Goal: Task Accomplishment & Management: Manage account settings

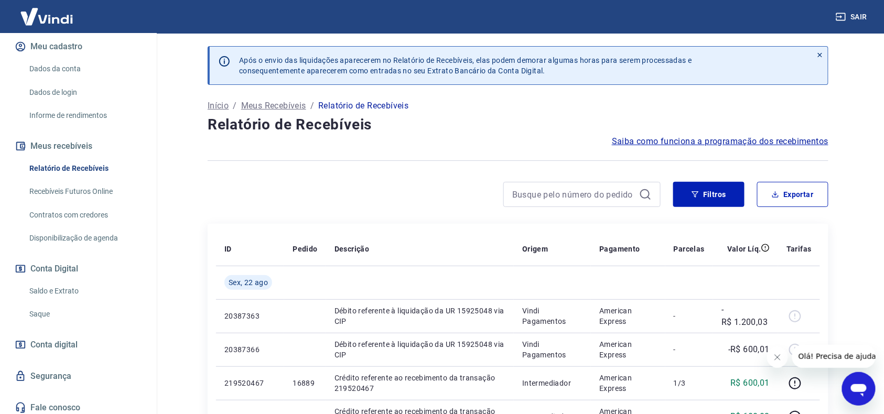
scroll to position [144, 0]
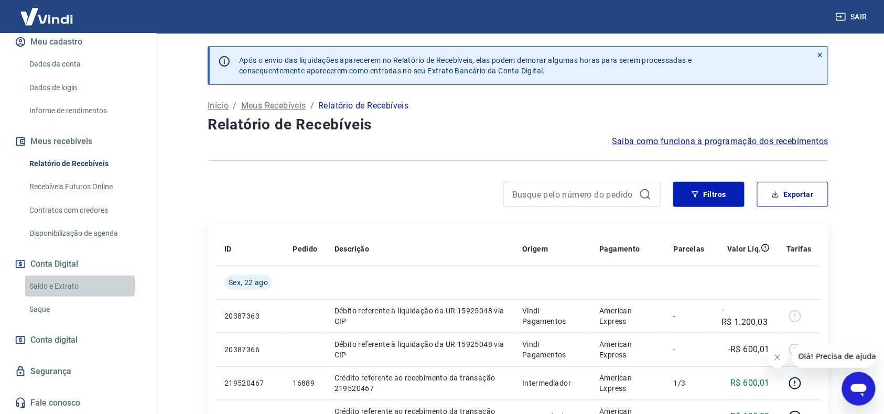
click at [73, 286] on link "Saldo e Extrato" at bounding box center [84, 286] width 119 height 21
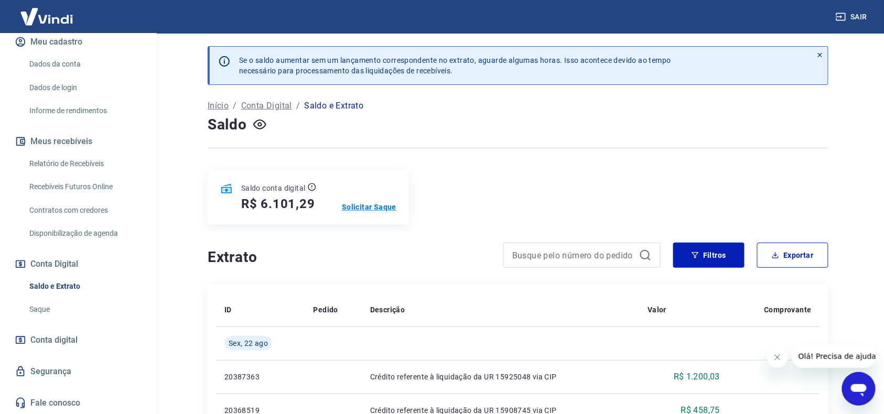
click at [368, 206] on p "Solicitar Saque" at bounding box center [369, 207] width 55 height 10
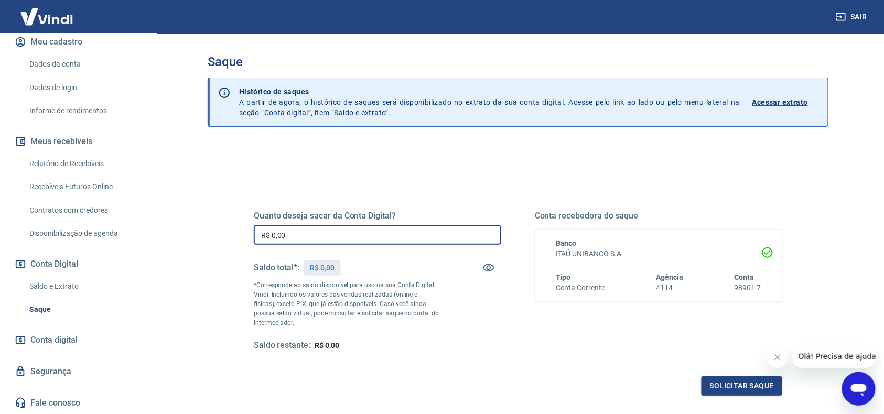
click at [376, 235] on input "R$ 0,00" at bounding box center [377, 234] width 247 height 19
drag, startPoint x: 492, startPoint y: 272, endPoint x: 476, endPoint y: 274, distance: 15.9
click at [490, 272] on icon "button" at bounding box center [488, 268] width 13 height 13
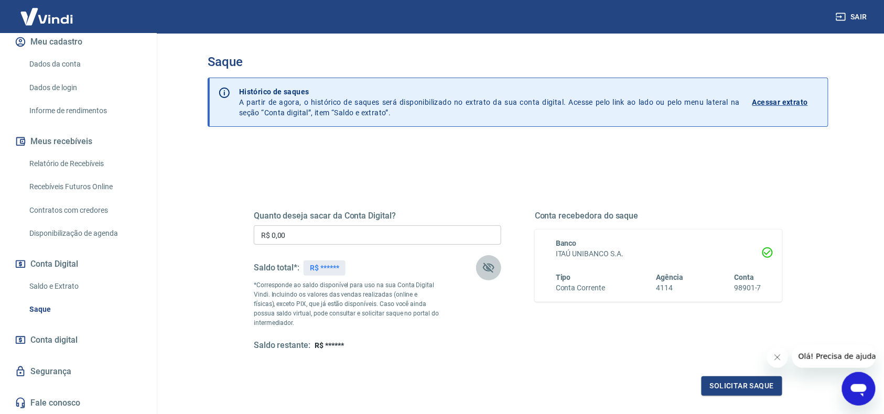
click at [489, 274] on icon "button" at bounding box center [488, 268] width 13 height 13
click at [500, 273] on button "button" at bounding box center [488, 267] width 25 height 25
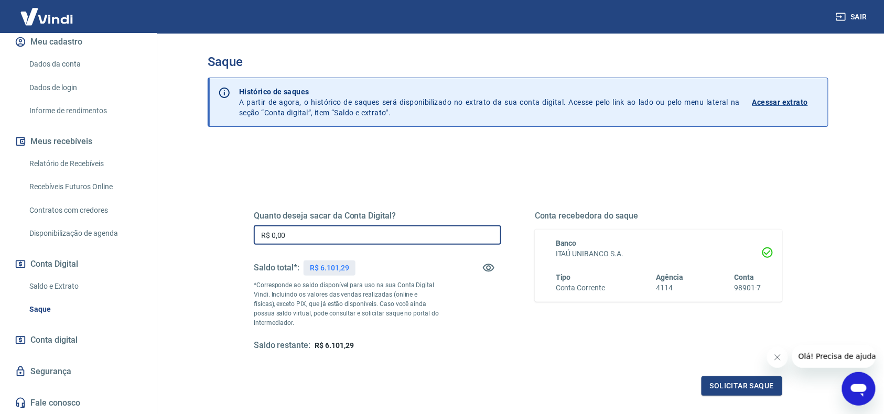
drag, startPoint x: 340, startPoint y: 233, endPoint x: 217, endPoint y: 240, distance: 123.9
click at [217, 240] on div "Quanto deseja sacar da Conta Digital? R$ 0,00 ​ Saldo total*: R$ 6.101,29 *Corr…" at bounding box center [518, 331] width 621 height 375
type input "R$ 6.101,29"
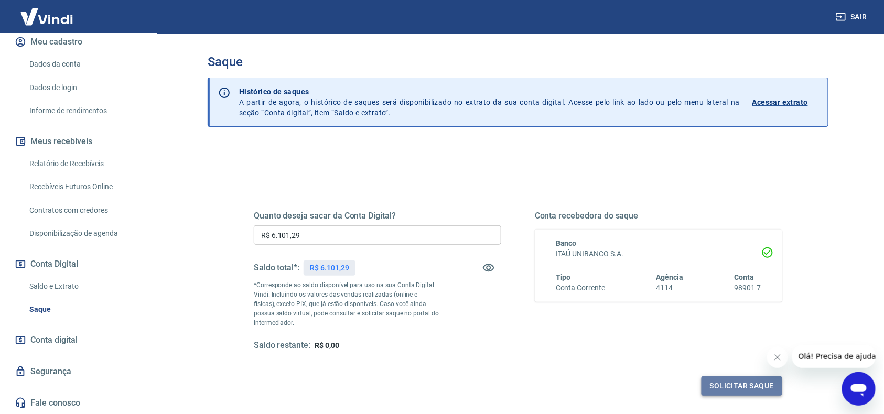
click at [760, 385] on button "Solicitar saque" at bounding box center [741, 385] width 81 height 19
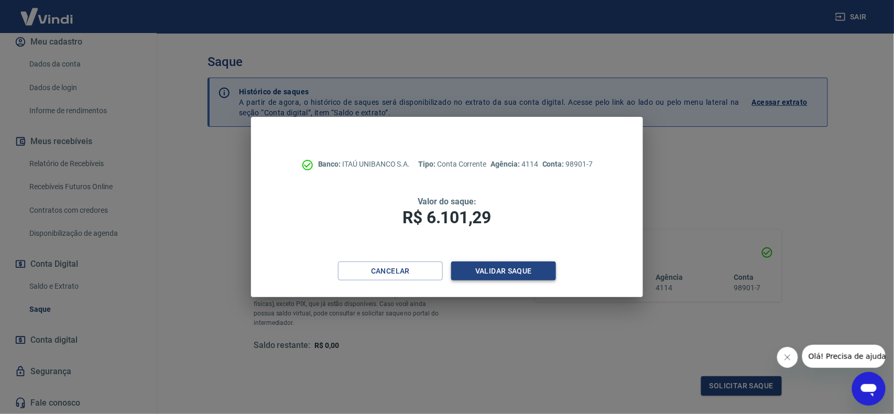
click at [498, 272] on button "Validar saque" at bounding box center [503, 271] width 105 height 19
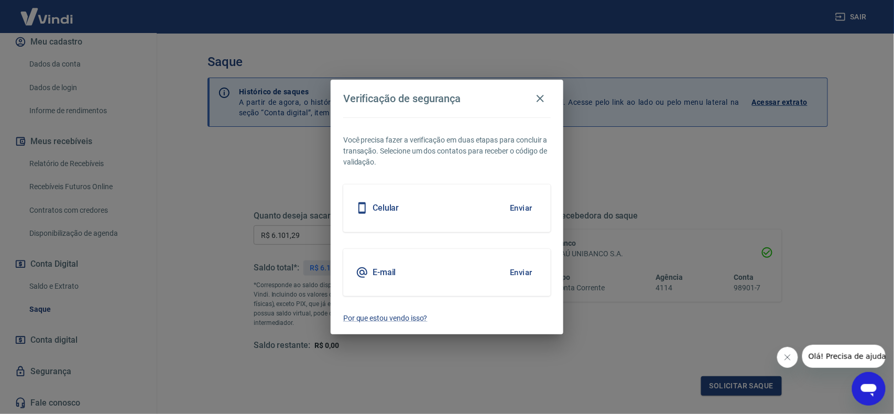
click at [516, 265] on button "Enviar" at bounding box center [521, 273] width 34 height 22
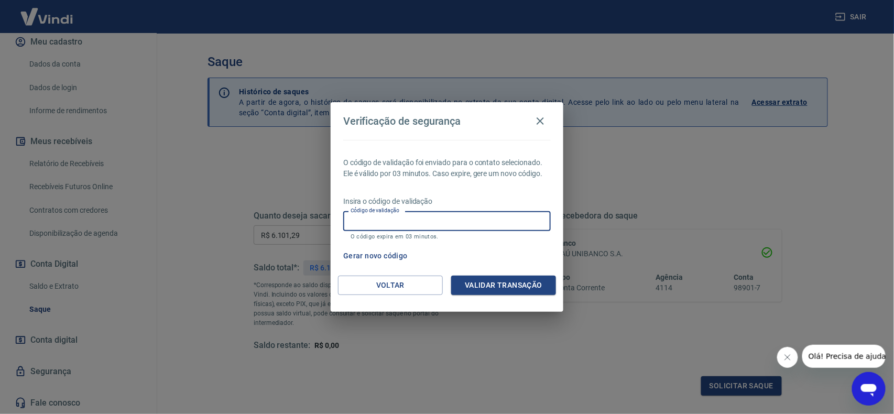
click at [374, 224] on input "Código de validação" at bounding box center [447, 220] width 208 height 19
type input "477298"
click at [504, 280] on button "Validar transação" at bounding box center [503, 285] width 105 height 19
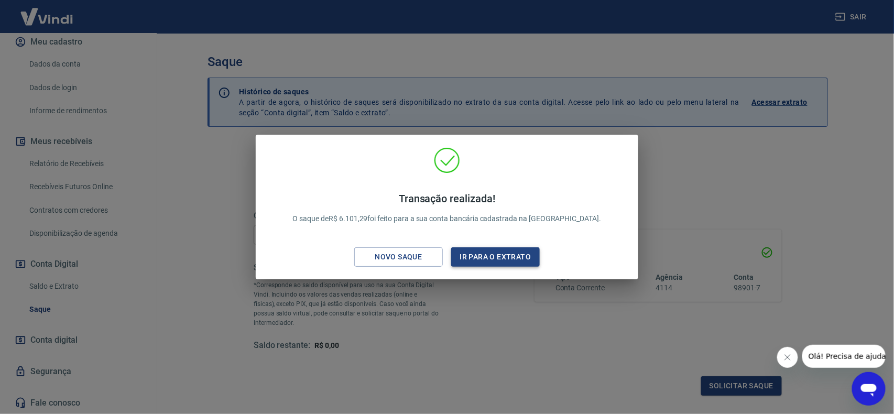
click at [537, 251] on button "Ir para o extrato" at bounding box center [495, 256] width 89 height 19
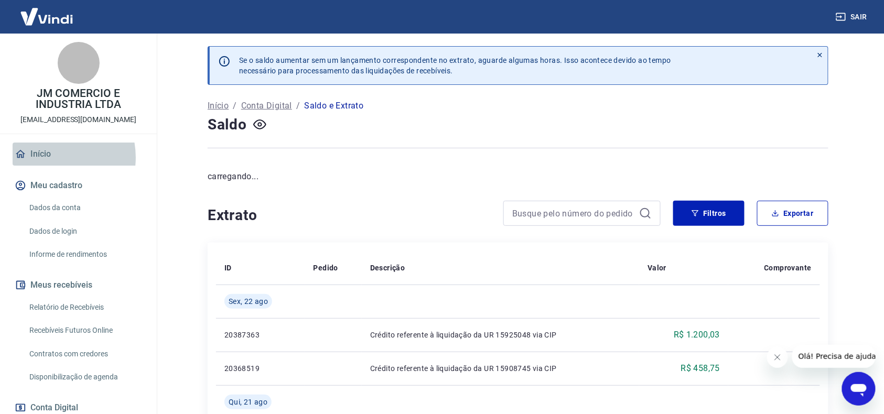
click at [47, 157] on link "Início" at bounding box center [79, 154] width 132 height 23
